Goal: Book appointment/travel/reservation

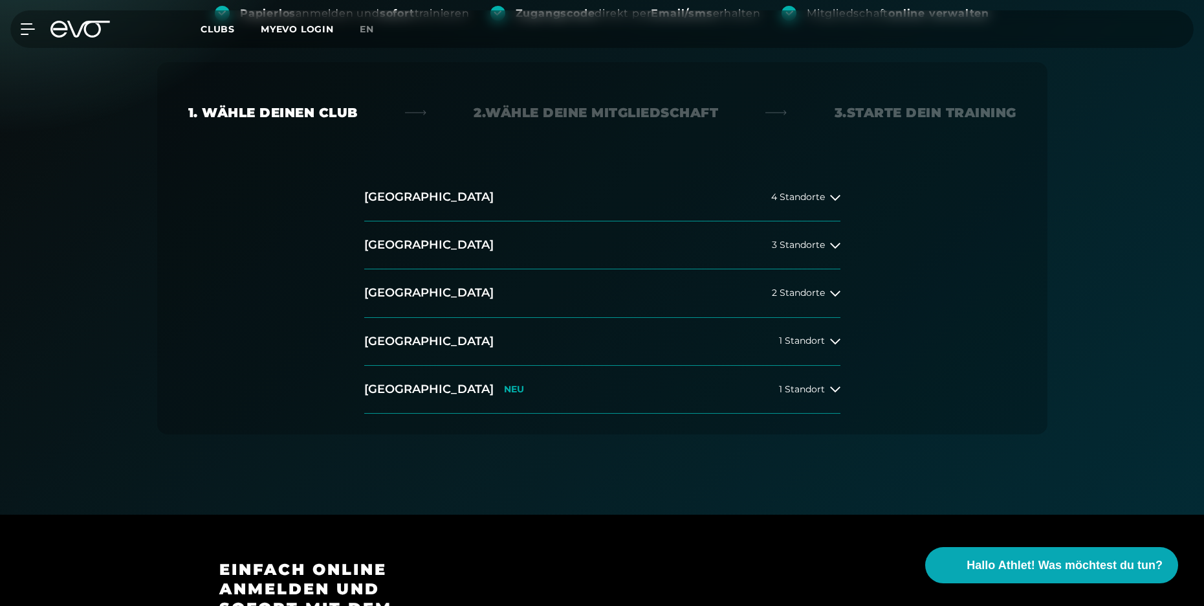
scroll to position [129, 0]
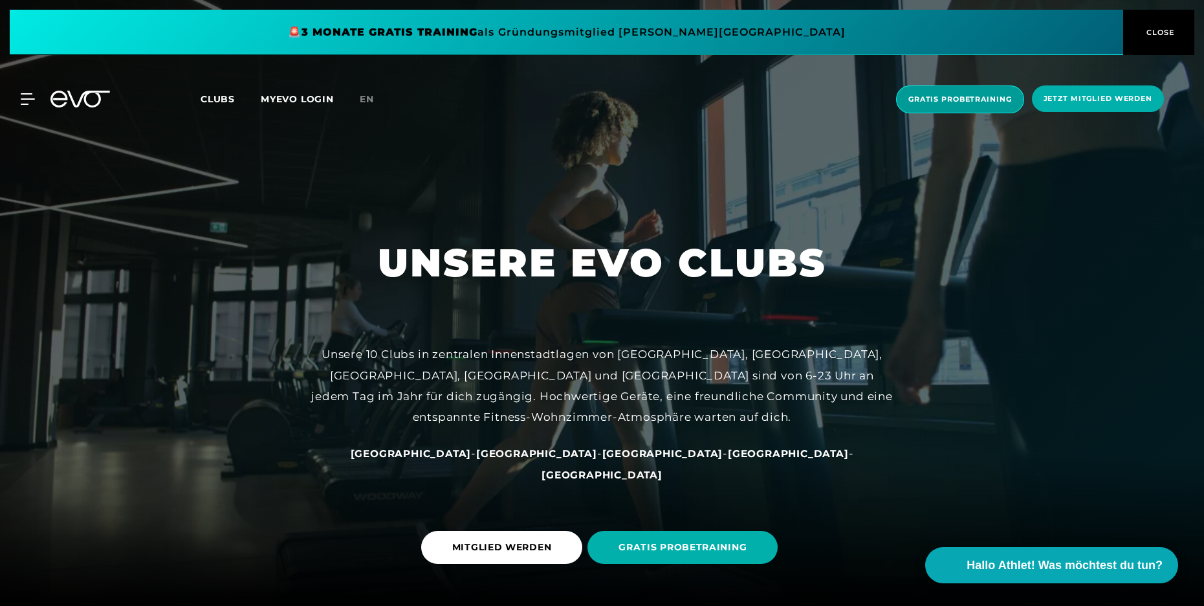
click at [916, 101] on span "Gratis Probetraining" at bounding box center [960, 99] width 104 height 11
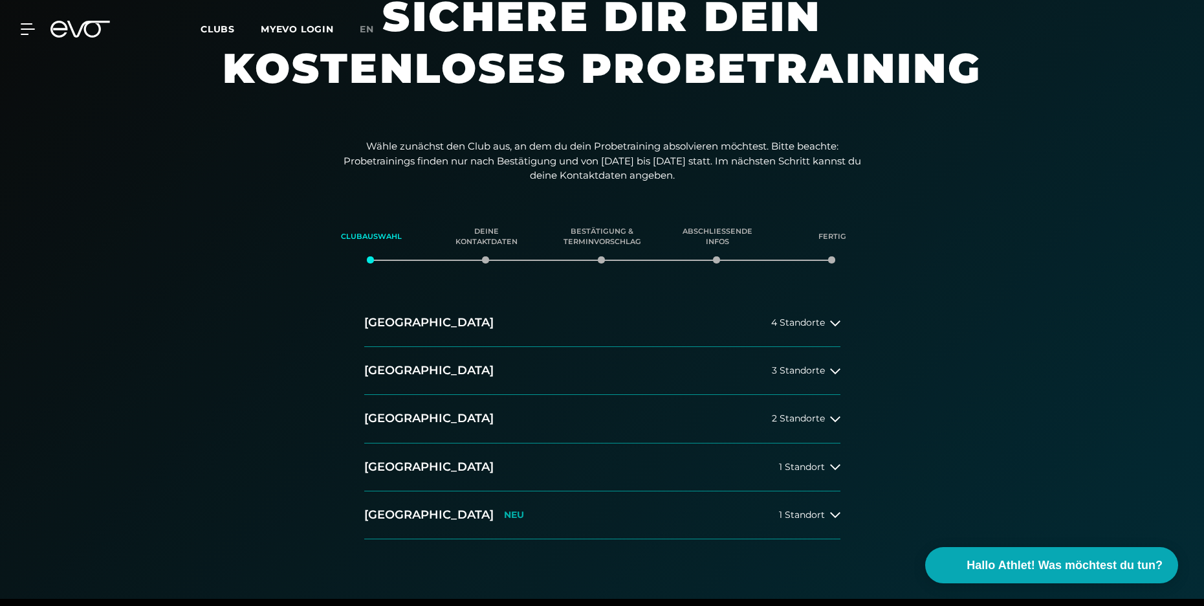
scroll to position [129, 0]
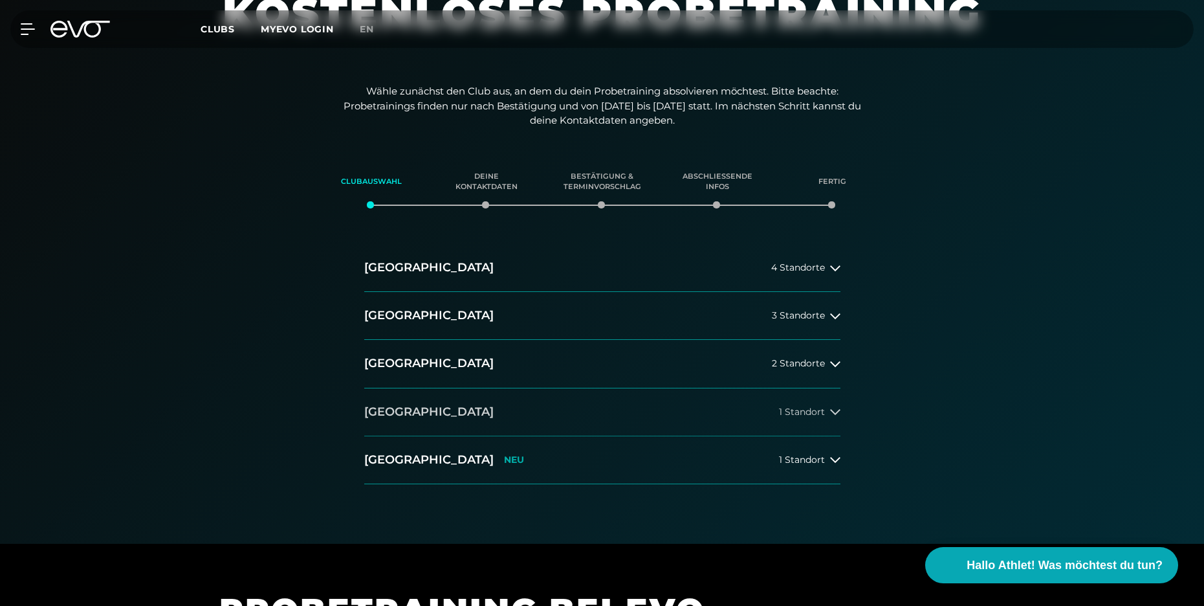
click at [446, 408] on button "[GEOGRAPHIC_DATA] 1 Standort" at bounding box center [602, 412] width 476 height 48
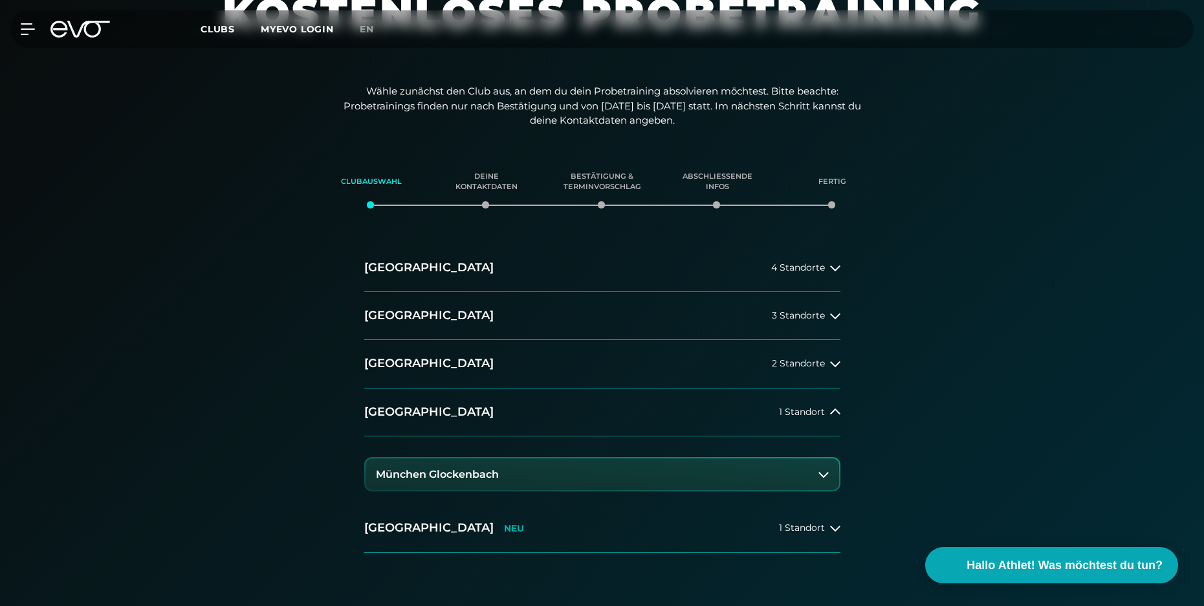
click at [439, 477] on h3 "München Glockenbach" at bounding box center [437, 474] width 123 height 12
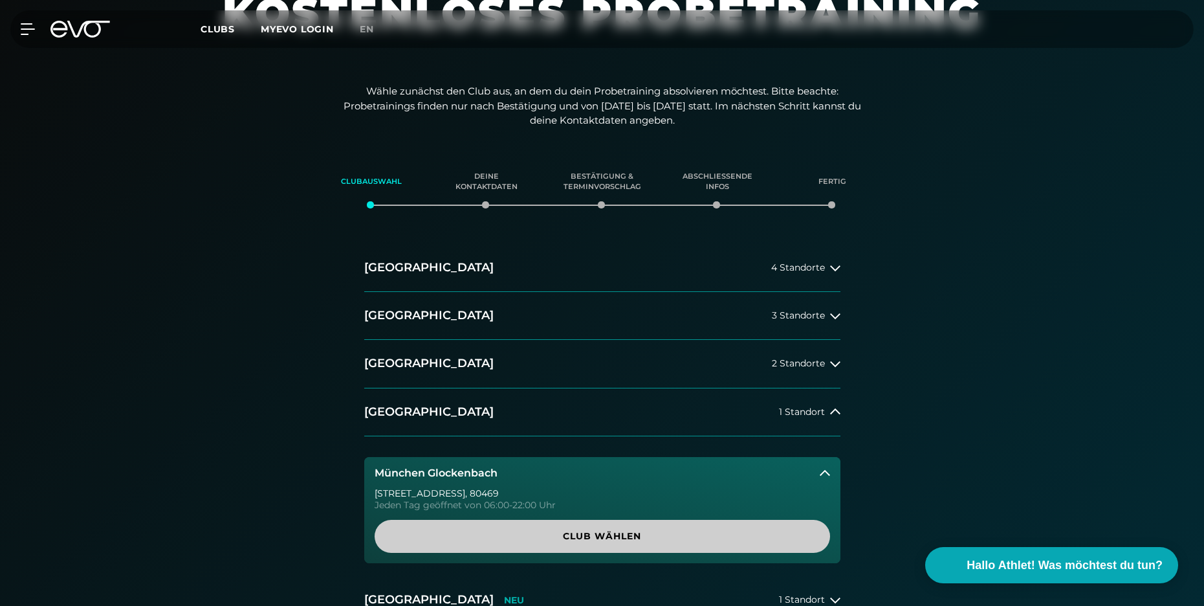
click at [564, 529] on span "Club wählen" at bounding box center [602, 536] width 393 height 14
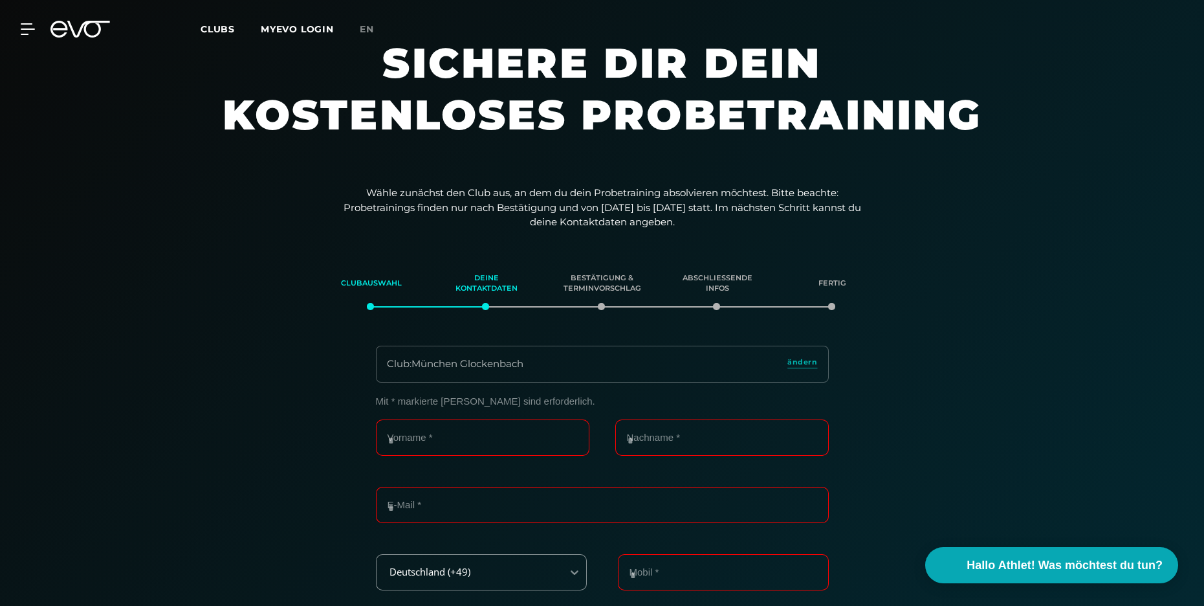
scroll to position [0, 0]
